Goal: Use online tool/utility: Utilize a website feature to perform a specific function

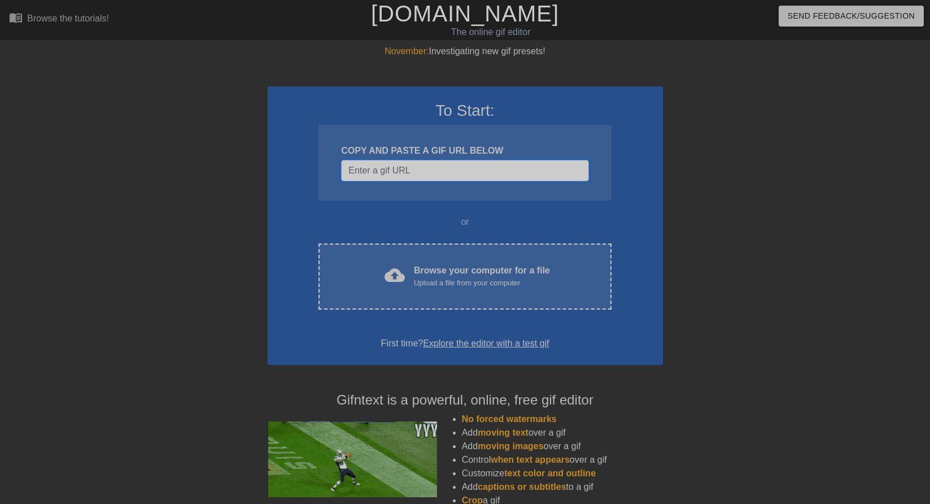
click at [433, 174] on input "Username" at bounding box center [464, 170] width 247 height 21
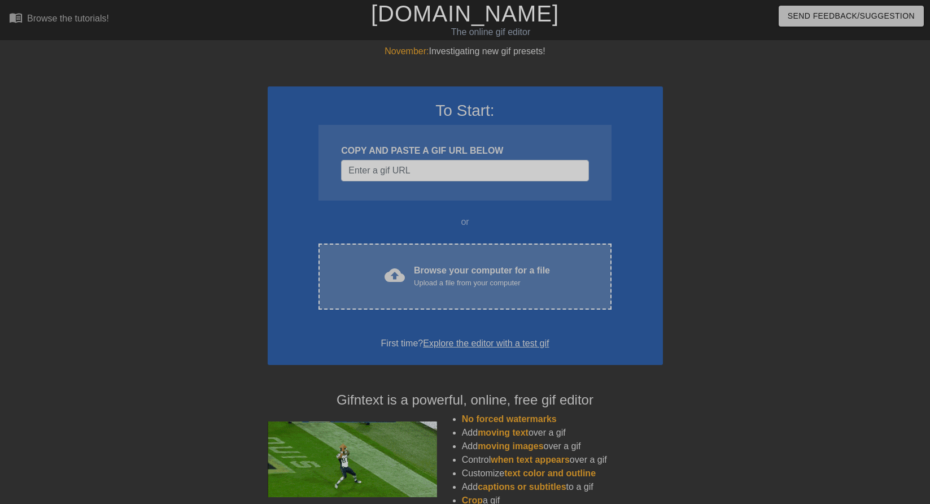
click at [446, 272] on div "Browse your computer for a file Upload a file from your computer" at bounding box center [482, 276] width 136 height 25
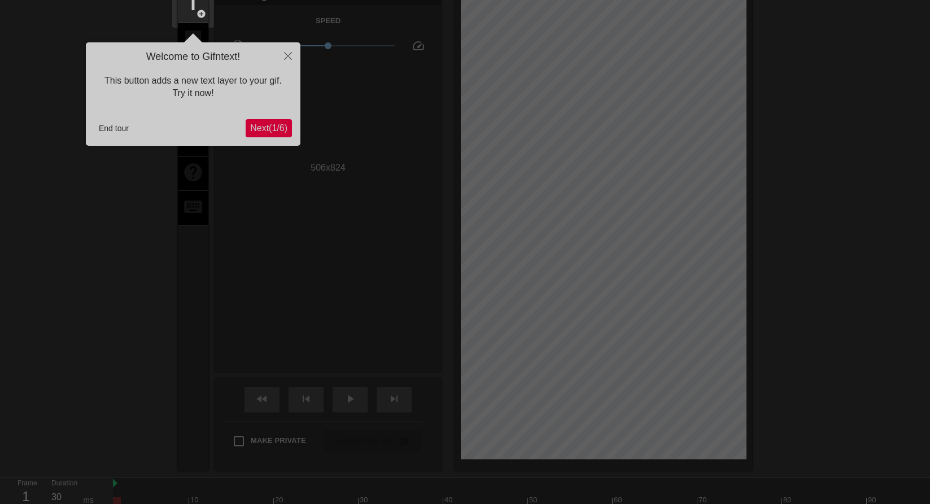
scroll to position [28, 0]
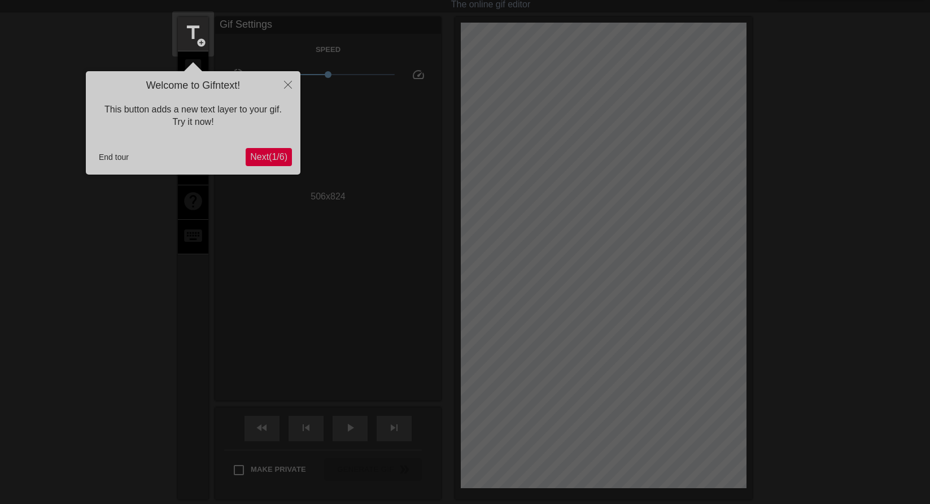
click at [265, 159] on span "Next ( 1 / 6 )" at bounding box center [268, 157] width 37 height 10
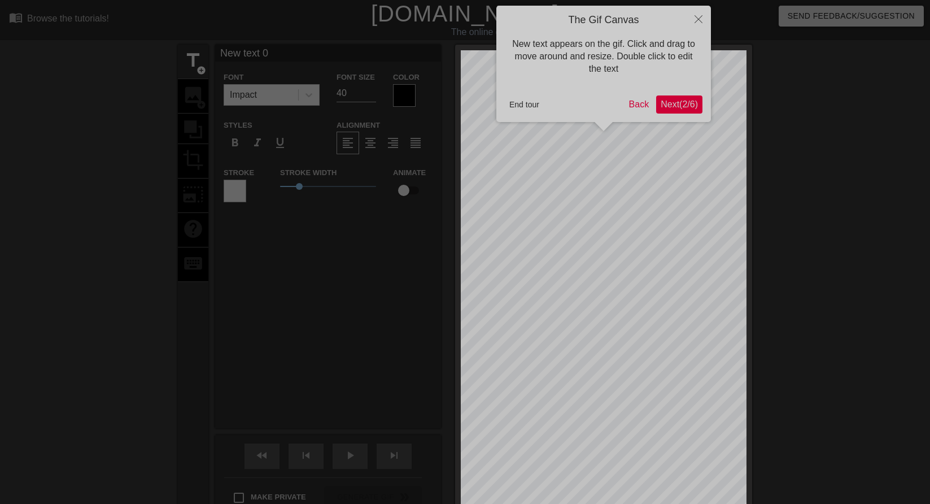
click at [683, 102] on span "Next ( 2 / 6 )" at bounding box center [679, 104] width 37 height 10
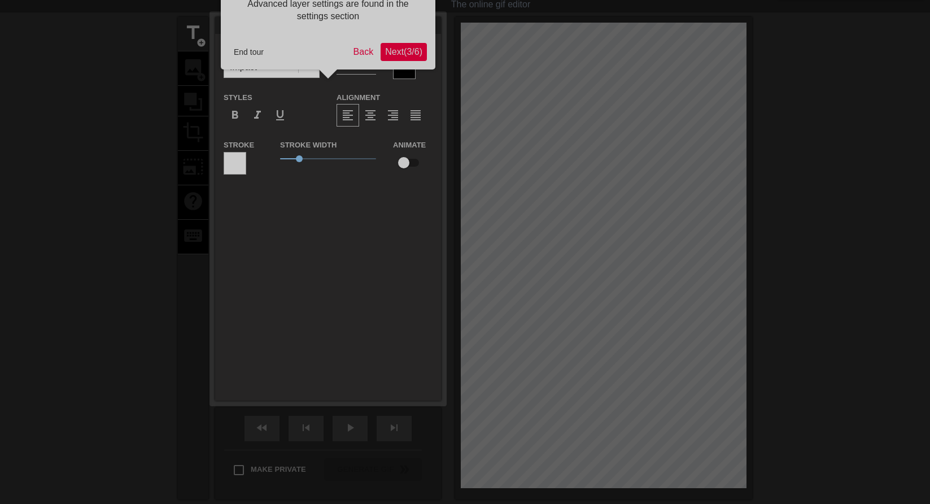
click at [405, 47] on span "Next ( 3 / 6 )" at bounding box center [403, 52] width 37 height 10
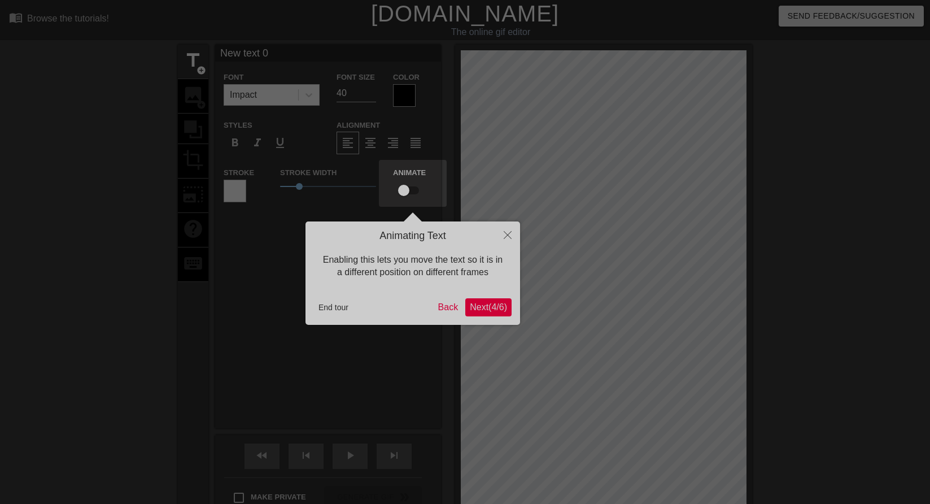
click at [487, 300] on button "Next ( 4 / 6 )" at bounding box center [488, 307] width 46 height 18
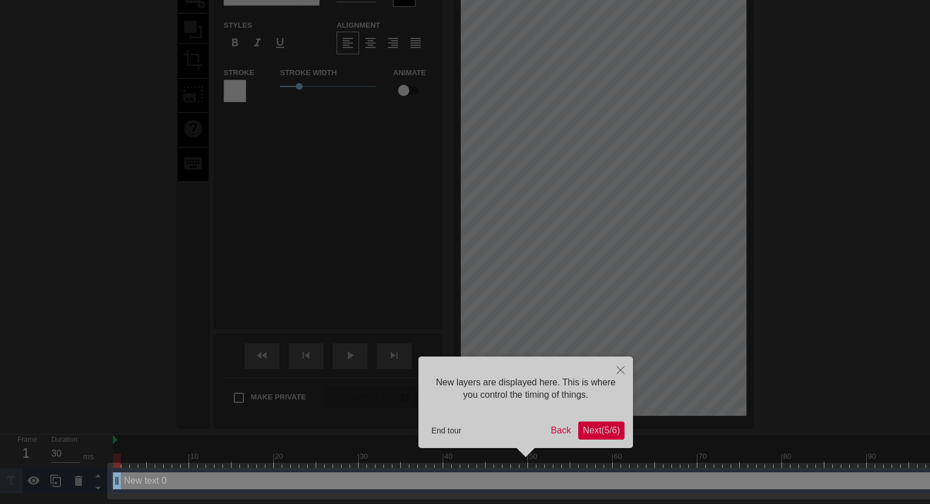
click at [604, 434] on span "Next ( 5 / 6 )" at bounding box center [601, 430] width 37 height 10
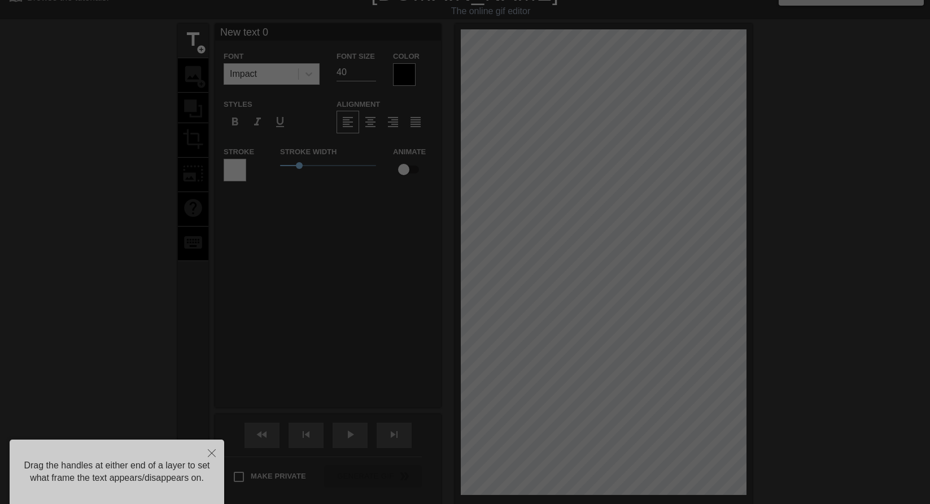
scroll to position [0, 0]
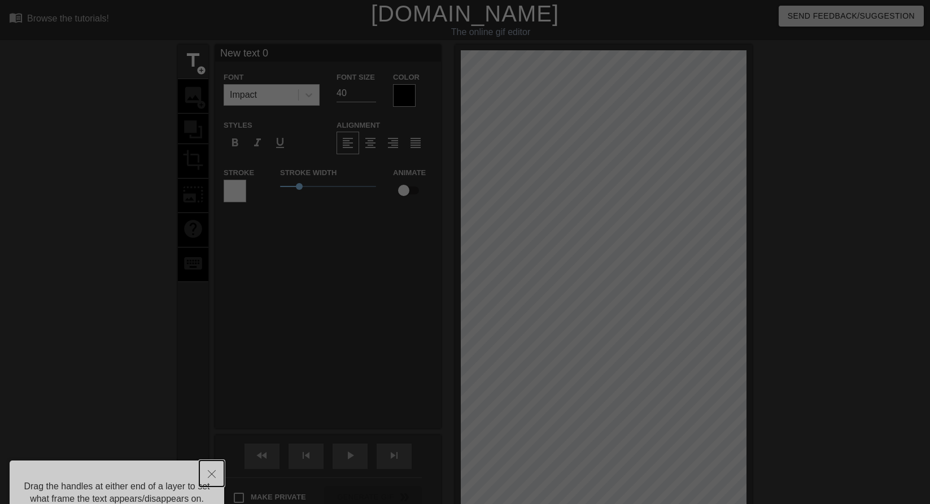
click at [209, 473] on icon "Close" at bounding box center [212, 474] width 8 height 8
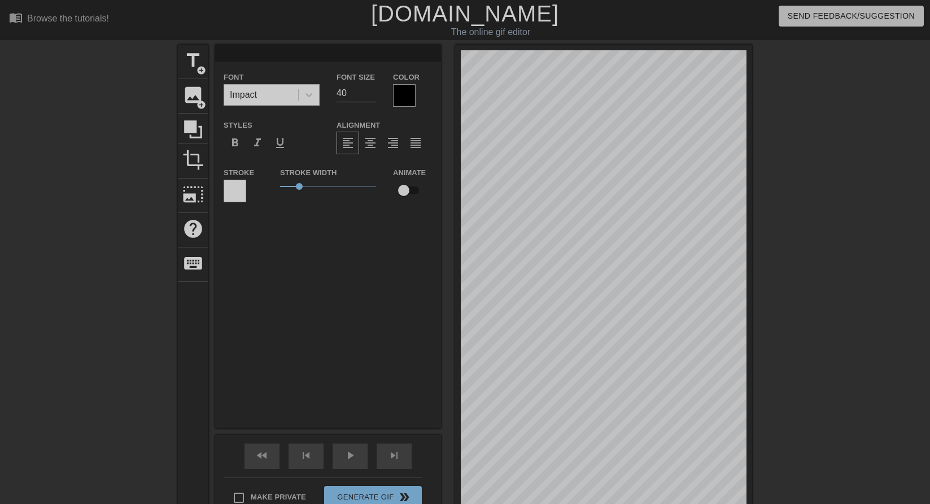
scroll to position [2, 2]
click at [277, 331] on div "Font Impact Font Size 40 Color Styles format_bold format_italic format_underlin…" at bounding box center [328, 236] width 226 height 383
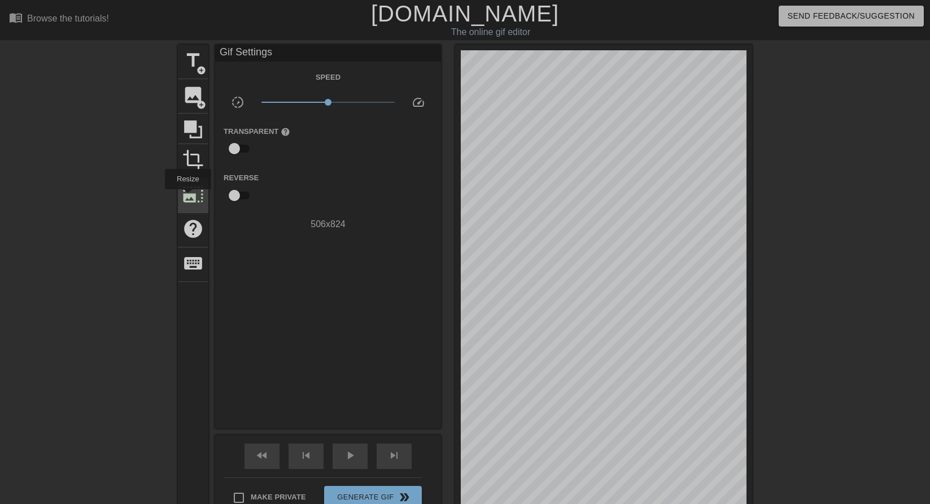
click at [187, 197] on span "photo_size_select_large" at bounding box center [192, 194] width 21 height 21
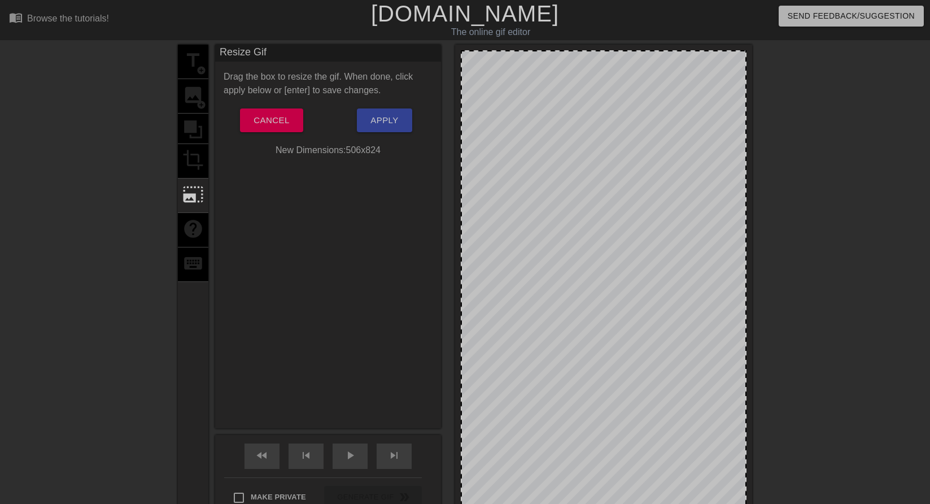
click at [193, 138] on div "title add_circle image add_circle crop photo_size_select_large help keyboard" at bounding box center [193, 286] width 30 height 482
click at [285, 129] on button "Cancel" at bounding box center [271, 120] width 63 height 24
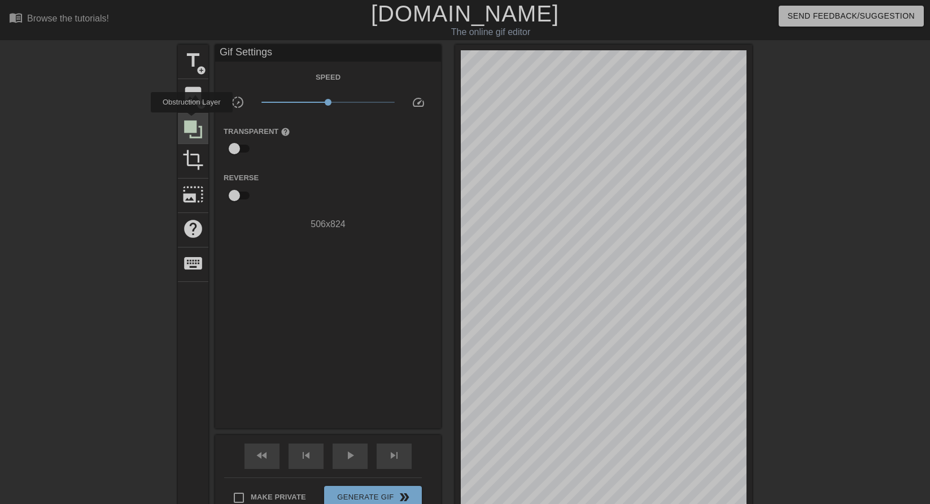
click at [191, 120] on icon at bounding box center [193, 129] width 18 height 18
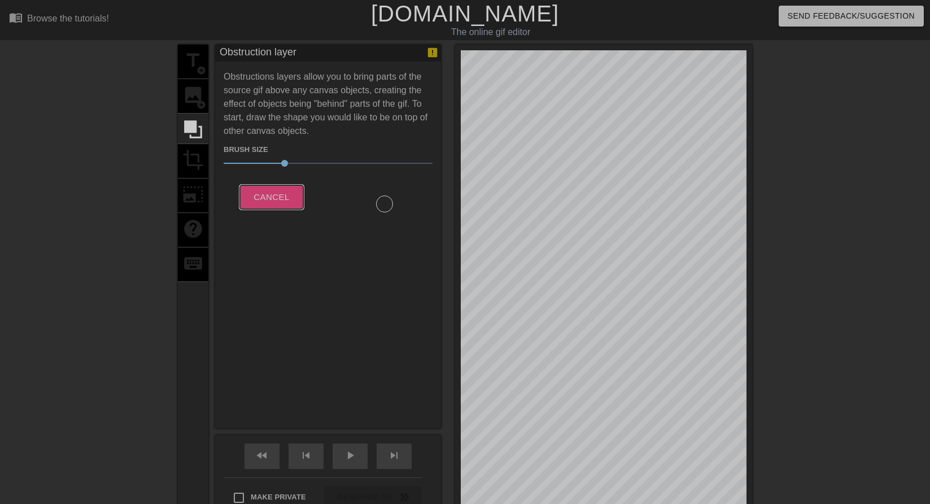
click at [271, 193] on span "Cancel" at bounding box center [272, 197] width 36 height 15
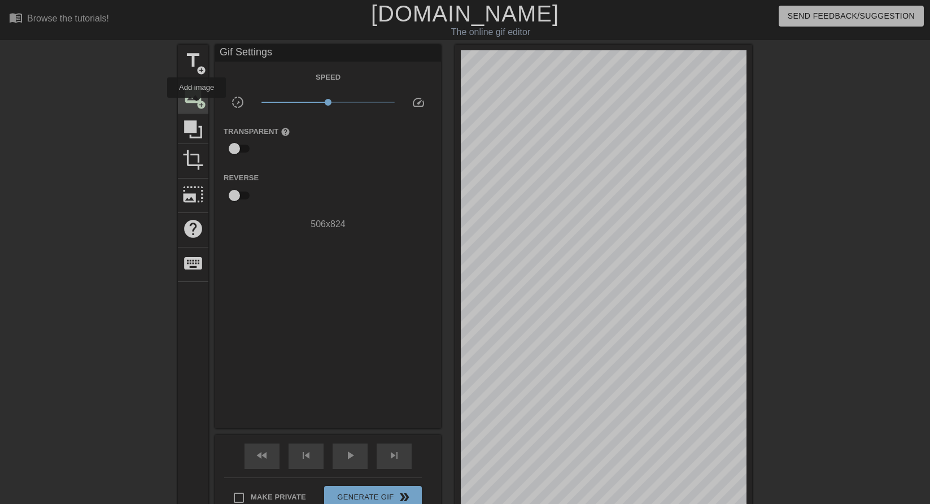
click at [197, 106] on span "add_circle" at bounding box center [202, 105] width 10 height 10
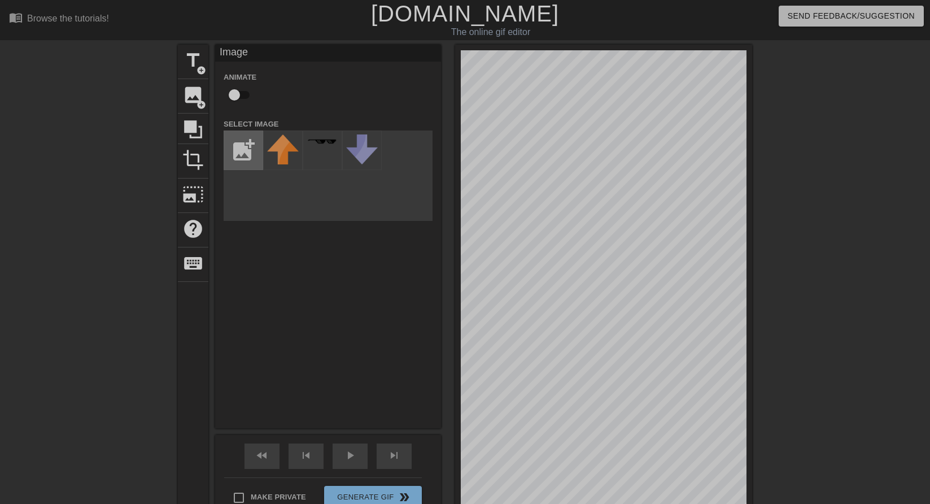
click at [247, 147] on input "file" at bounding box center [243, 150] width 38 height 38
type input "C:\fakepath\craiyon_235131_image.png"
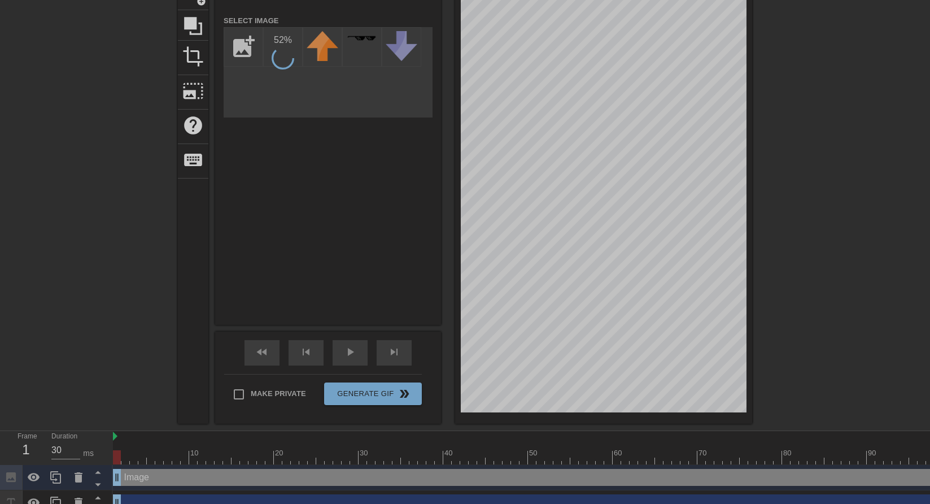
scroll to position [117, 0]
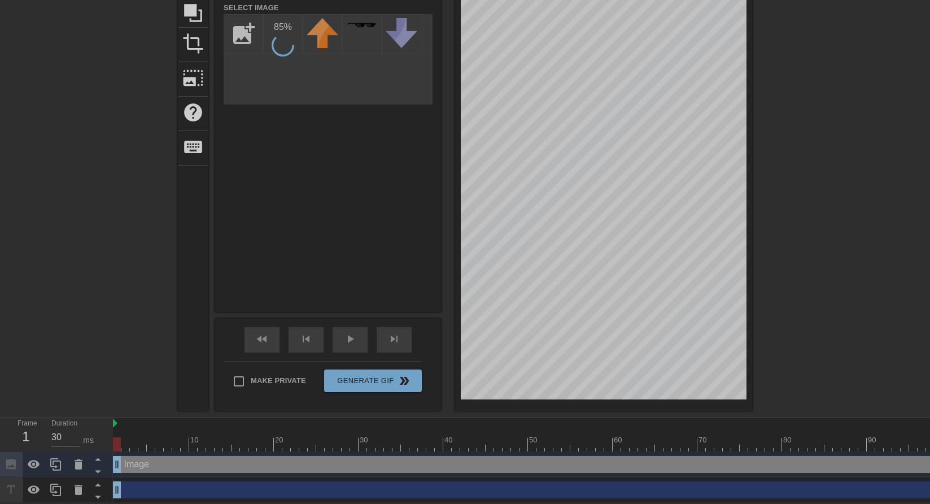
drag, startPoint x: 453, startPoint y: 274, endPoint x: 854, endPoint y: 127, distance: 427.5
click at [868, 125] on div at bounding box center [850, 97] width 169 height 339
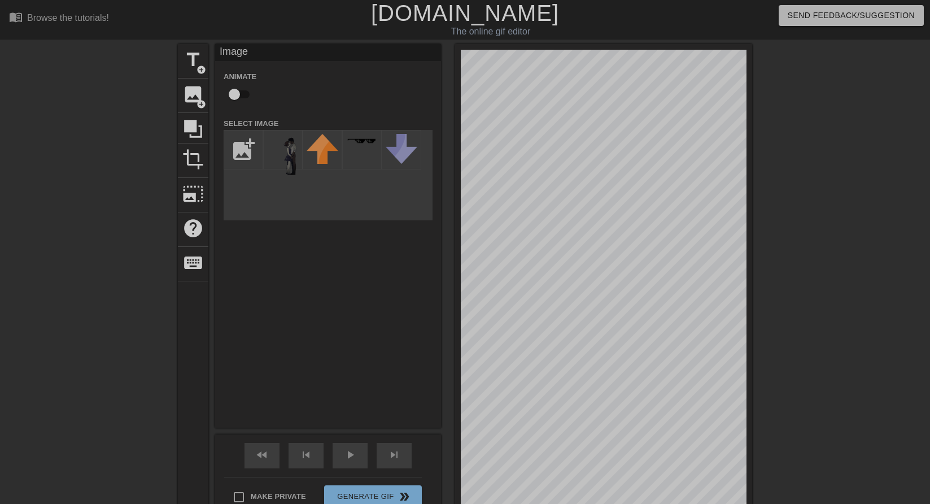
scroll to position [0, 0]
click at [325, 158] on img at bounding box center [323, 149] width 32 height 30
click at [281, 162] on img at bounding box center [283, 159] width 32 height 51
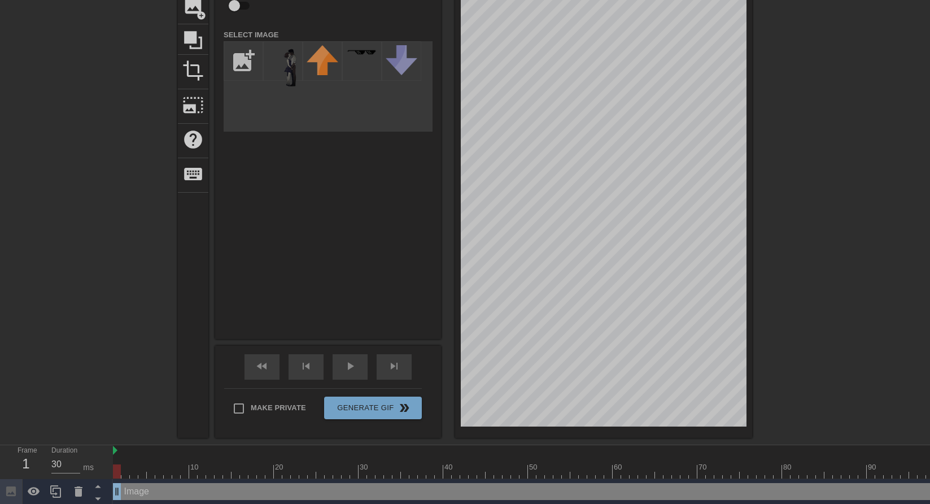
scroll to position [117, 0]
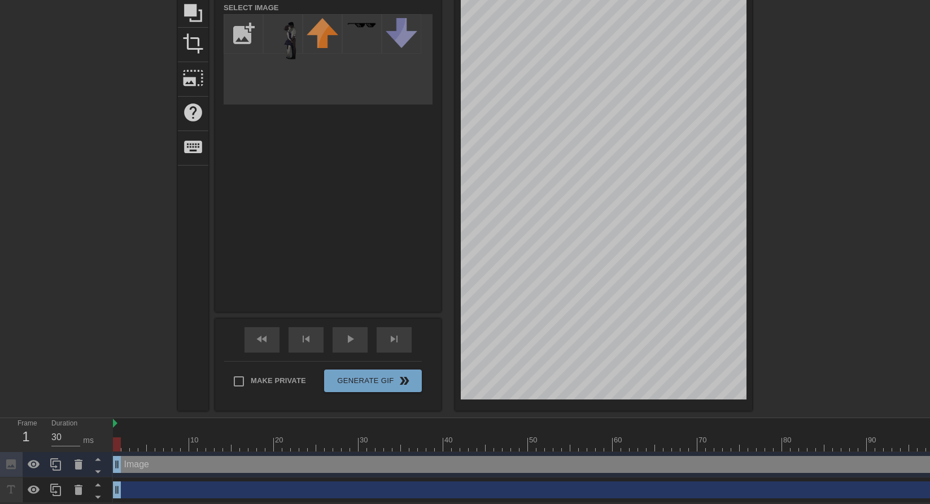
drag, startPoint x: 118, startPoint y: 466, endPoint x: 94, endPoint y: 450, distance: 29.3
click at [94, 450] on div "Frame 1 Duration 30 ms 10 20 30 40 50 60 70 80 90 100 110 120 130 140 150" at bounding box center [465, 460] width 930 height 85
drag, startPoint x: 120, startPoint y: 440, endPoint x: 622, endPoint y: 430, distance: 502.1
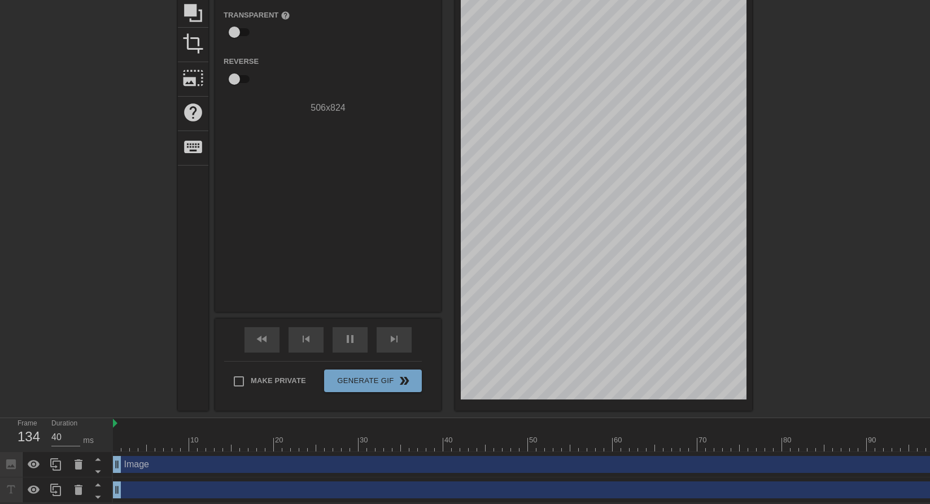
click at [825, 229] on div at bounding box center [850, 97] width 169 height 339
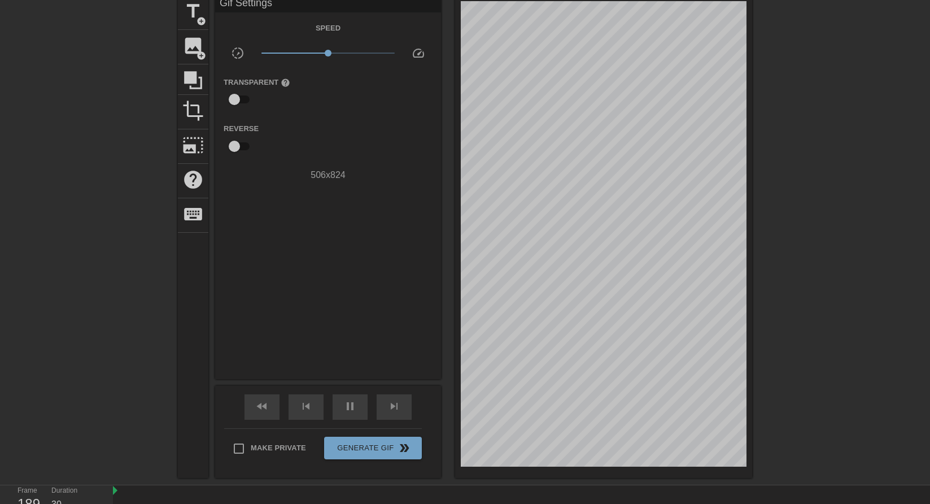
scroll to position [5, 0]
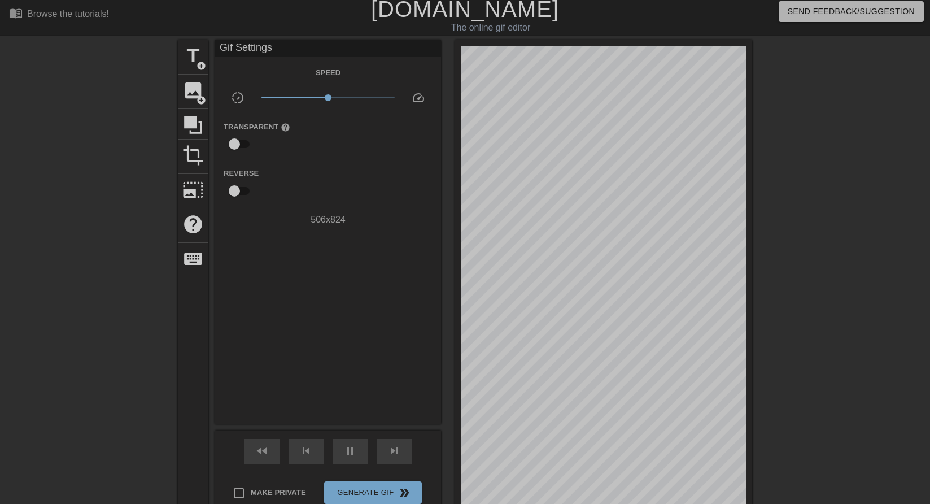
click at [864, 296] on div at bounding box center [850, 209] width 169 height 339
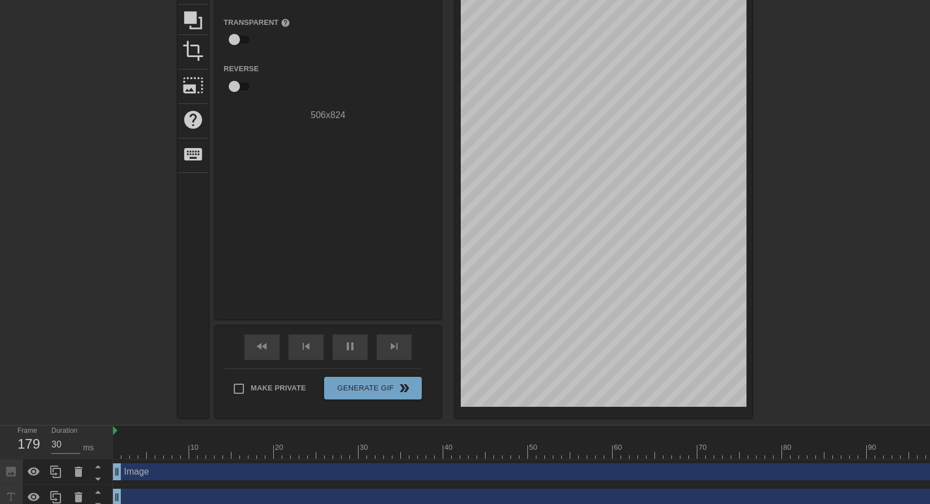
scroll to position [117, 0]
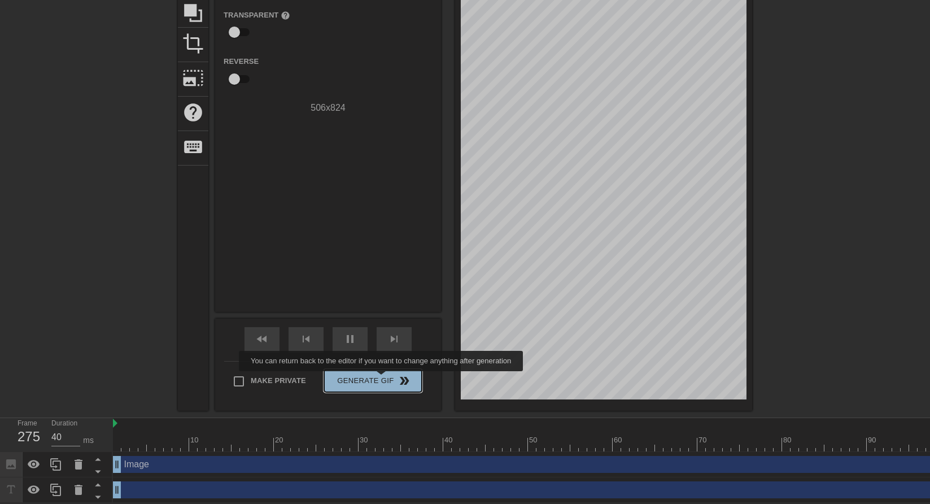
type input "30"
click at [382, 379] on span "Generate Gif double_arrow" at bounding box center [373, 381] width 89 height 14
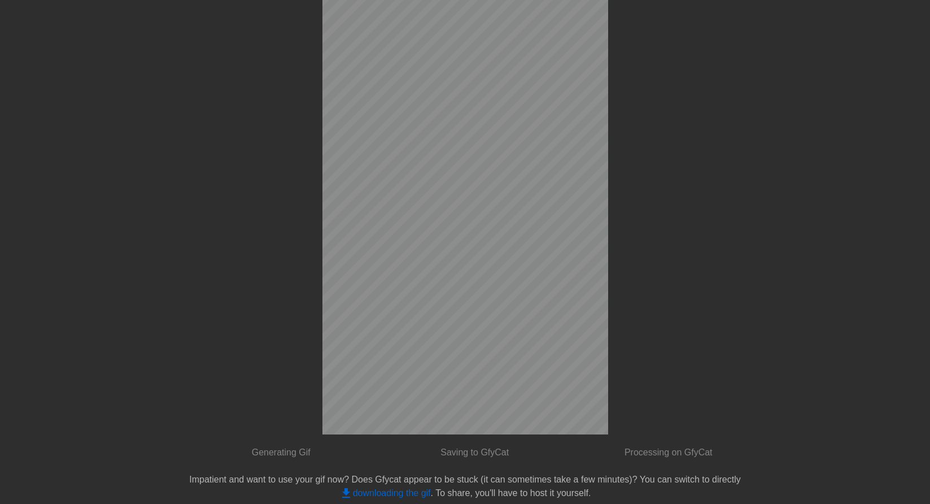
scroll to position [0, 0]
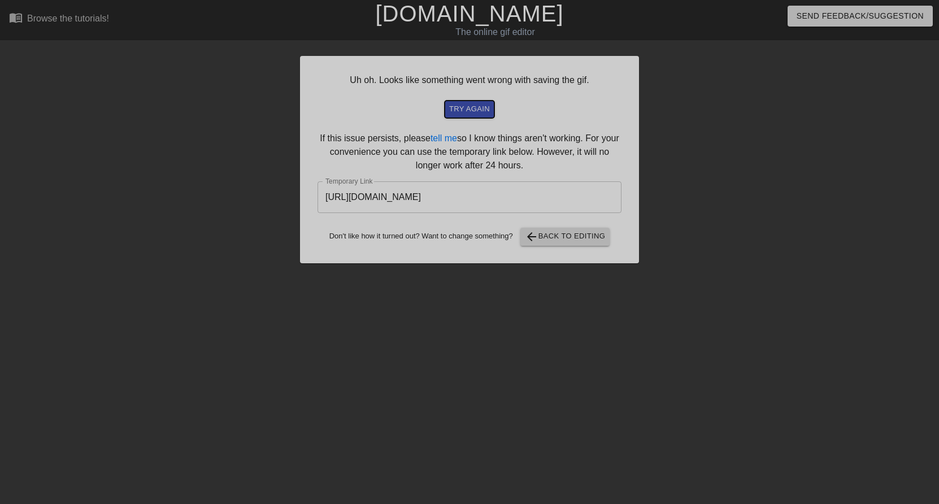
click at [482, 110] on span "try again" at bounding box center [469, 109] width 41 height 13
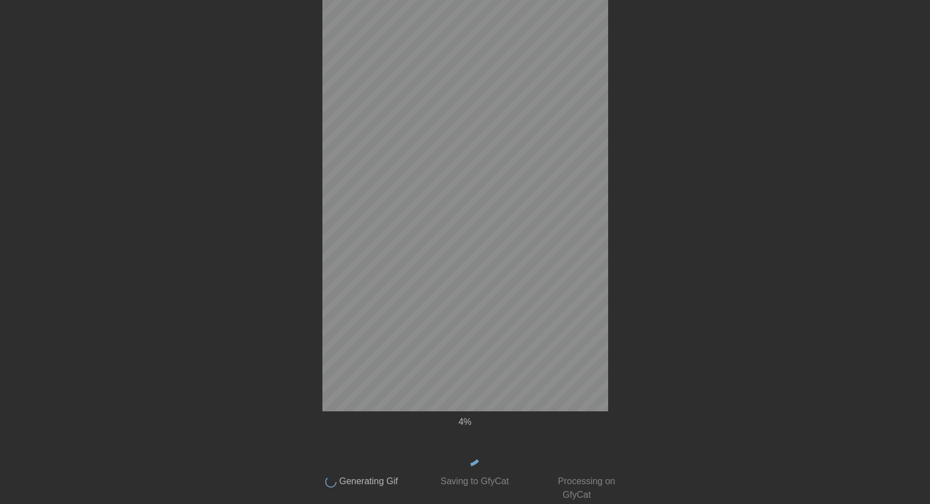
scroll to position [101, 0]
click at [665, 304] on div "22 % done Generating Gif done Saving to GfyCat done Processing on GfyCat title …" at bounding box center [465, 222] width 930 height 556
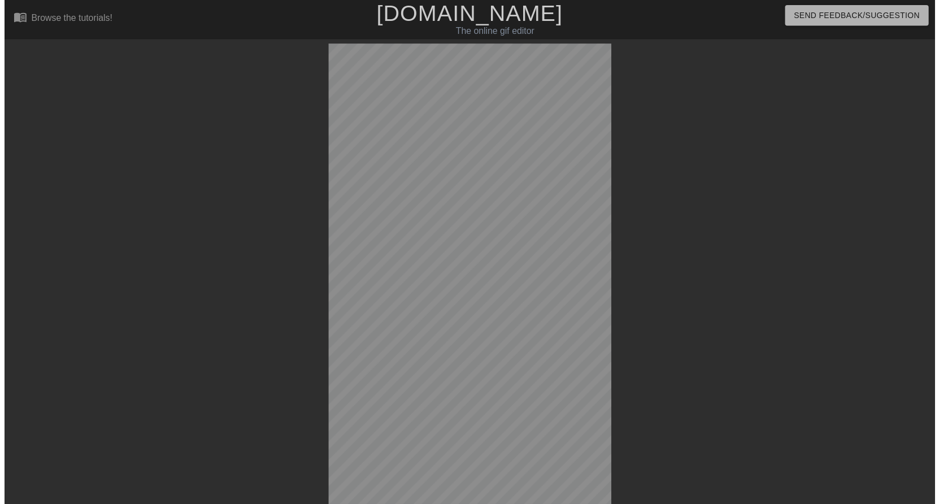
scroll to position [0, 0]
